Goal: Navigation & Orientation: Find specific page/section

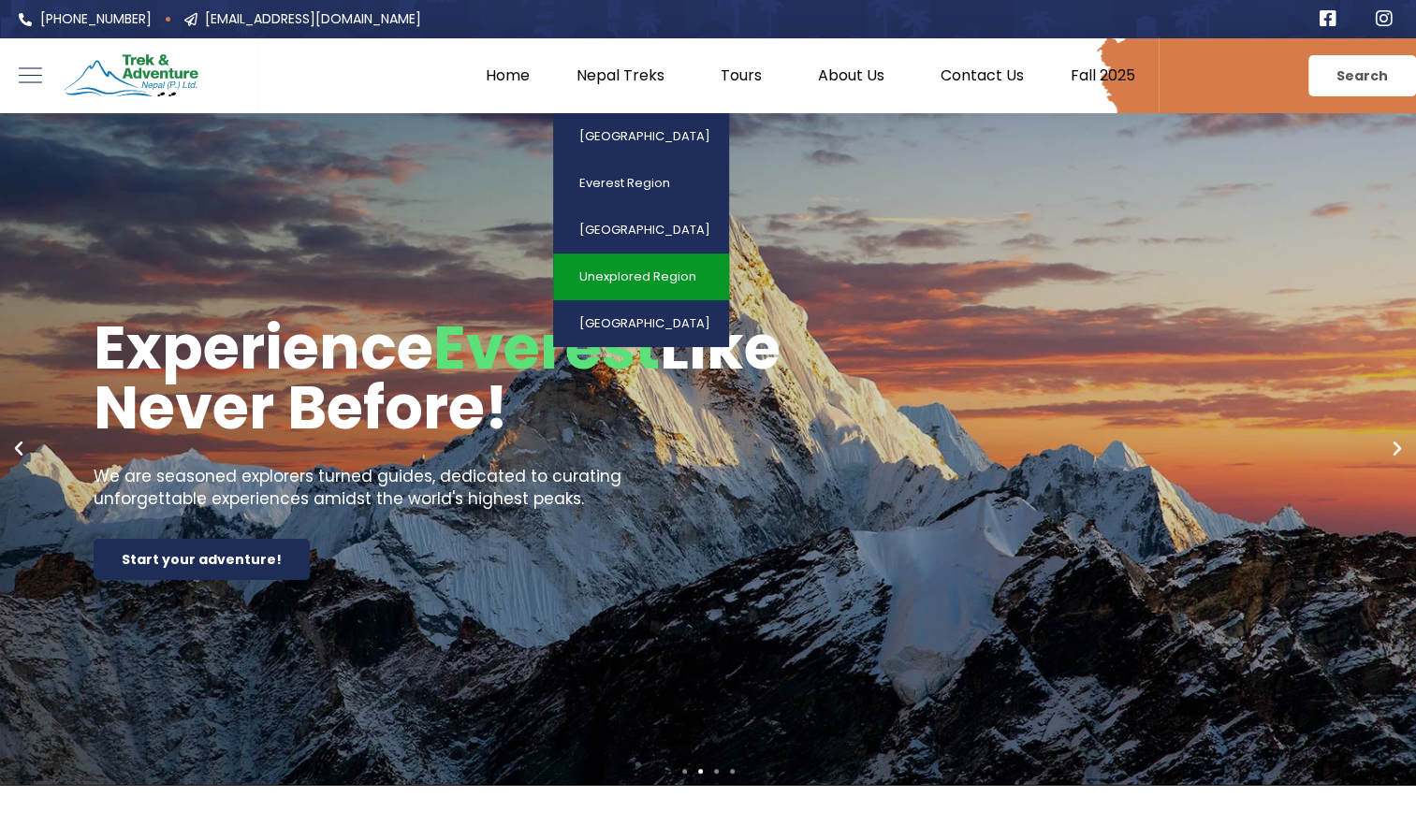
click at [631, 268] on link "Unexplored Region" at bounding box center [641, 277] width 176 height 46
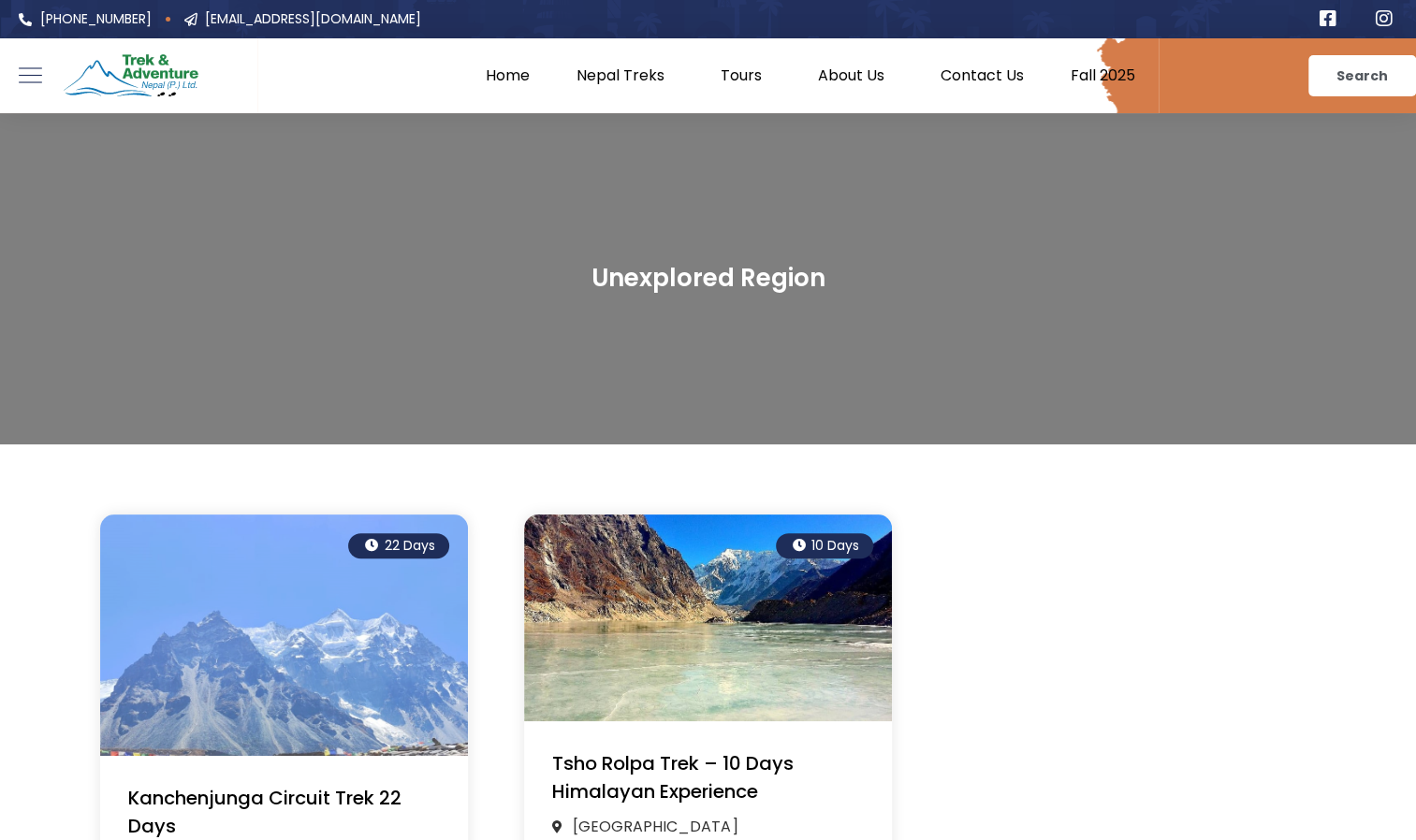
click at [321, 648] on img at bounding box center [284, 635] width 368 height 241
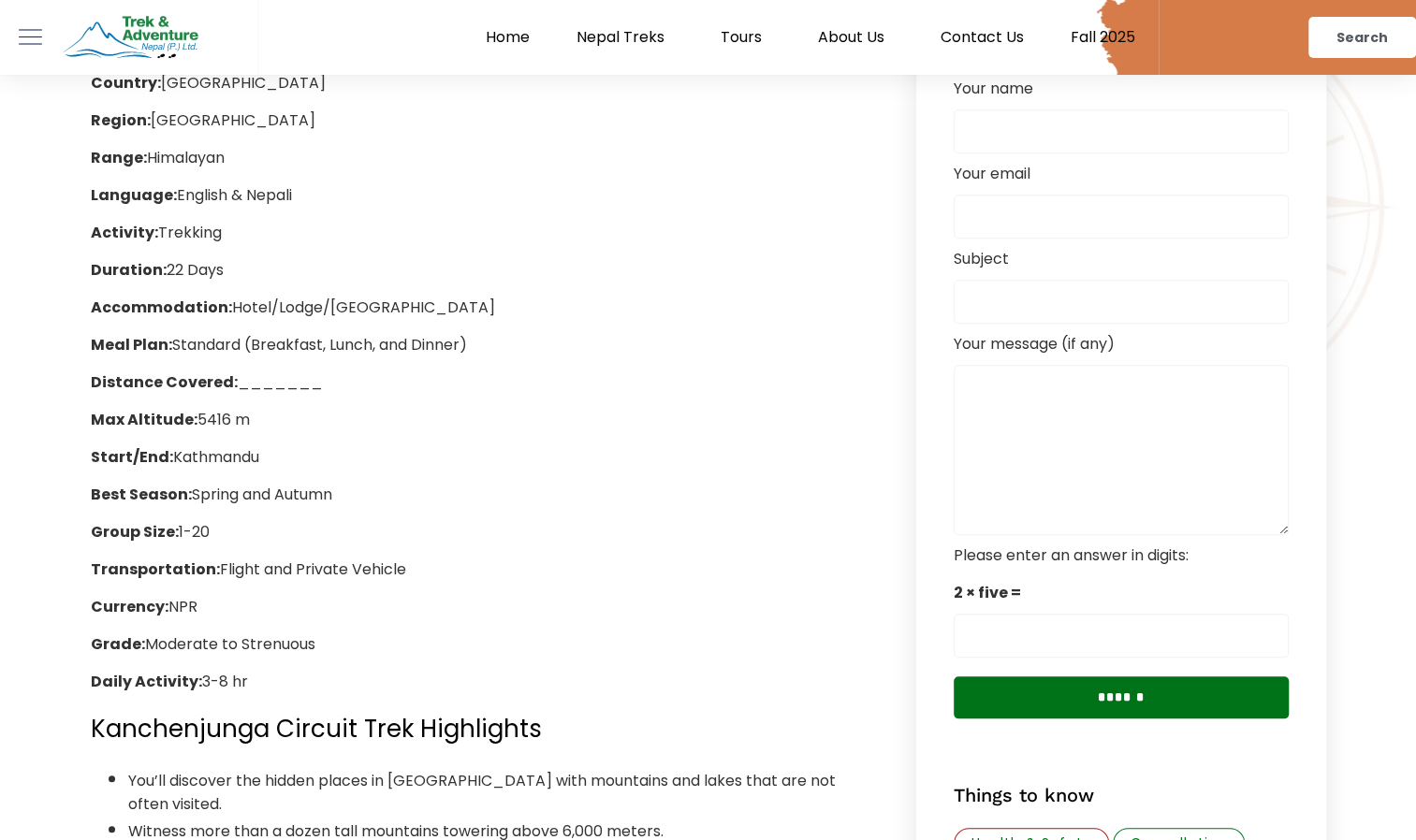
scroll to position [764, 0]
